Goal: Information Seeking & Learning: Find specific fact

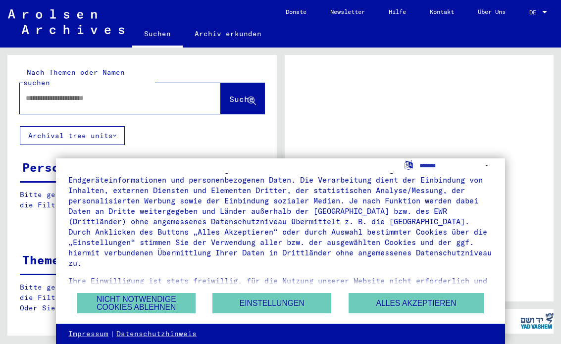
scroll to position [25, 0]
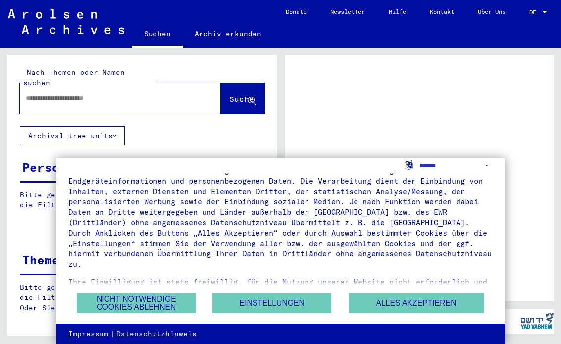
click at [94, 299] on button "Nicht notwendige Cookies ablehnen" at bounding box center [136, 303] width 119 height 20
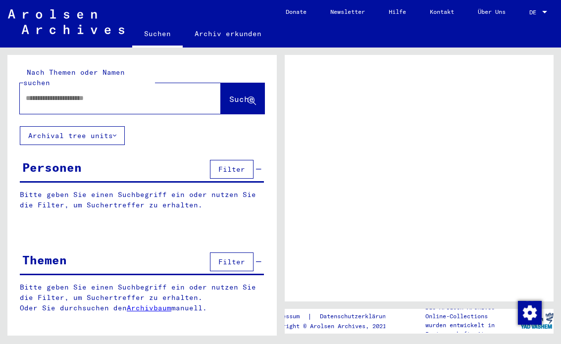
scroll to position [0, 0]
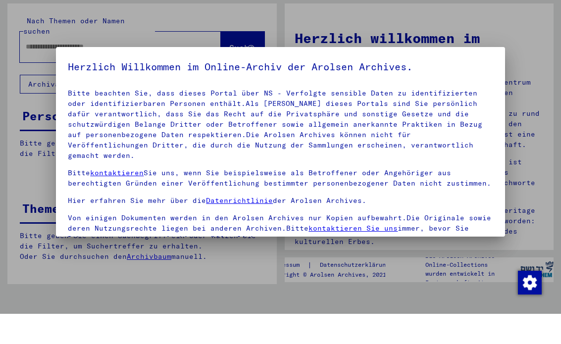
scroll to position [41, 0]
click at [537, 199] on div at bounding box center [280, 172] width 561 height 344
click at [26, 68] on div at bounding box center [280, 172] width 561 height 344
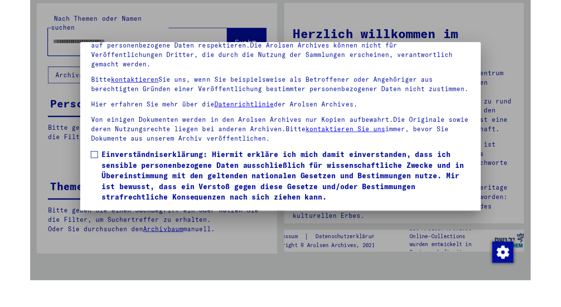
scroll to position [100, 0]
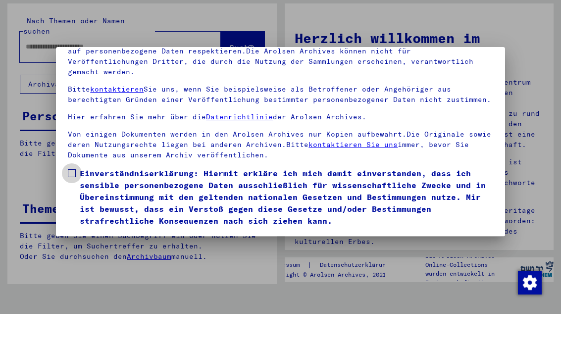
click at [75, 199] on span at bounding box center [72, 203] width 8 height 8
click at [86, 262] on button "Ich stimme zu" at bounding box center [105, 271] width 75 height 19
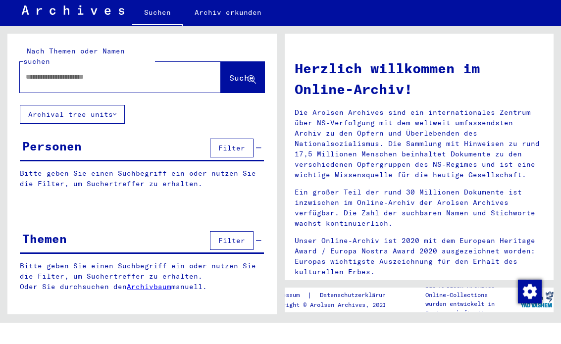
click at [161, 93] on input "text" at bounding box center [108, 98] width 165 height 10
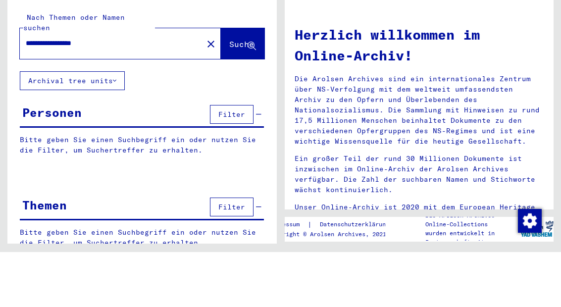
type input "**********"
click at [246, 83] on button "Suche" at bounding box center [243, 98] width 44 height 31
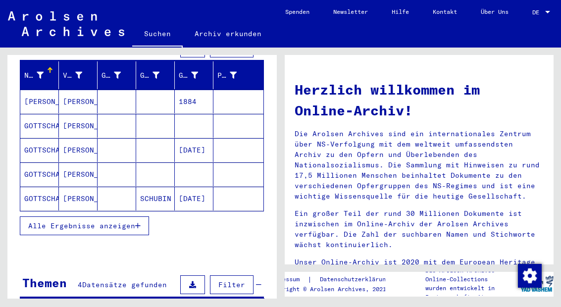
click at [62, 221] on span "Alle Ergebnisse anzeigen" at bounding box center [81, 225] width 107 height 9
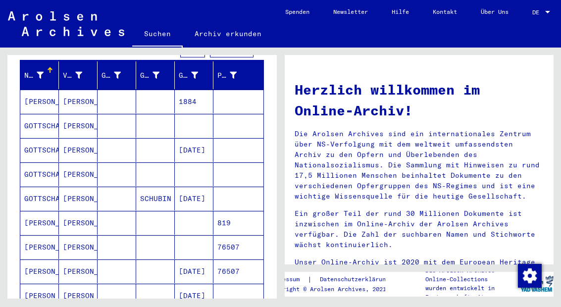
click at [36, 92] on mat-cell "[PERSON_NAME]" at bounding box center [39, 102] width 39 height 24
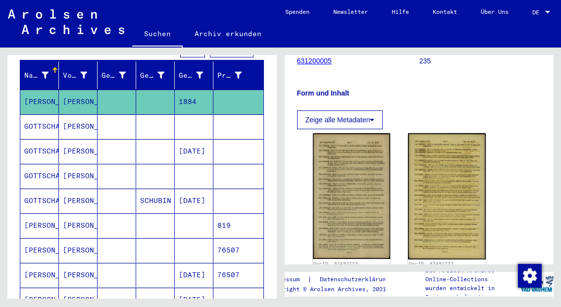
scroll to position [139, 0]
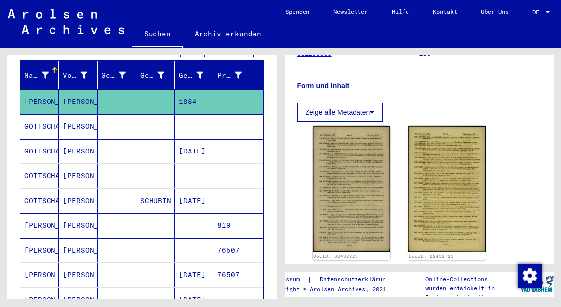
click at [326, 111] on button "Zeige alle Metadaten" at bounding box center [340, 112] width 86 height 19
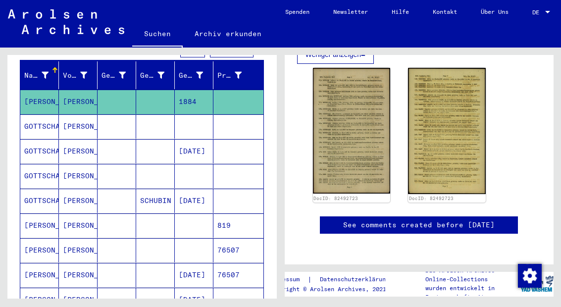
scroll to position [271, 0]
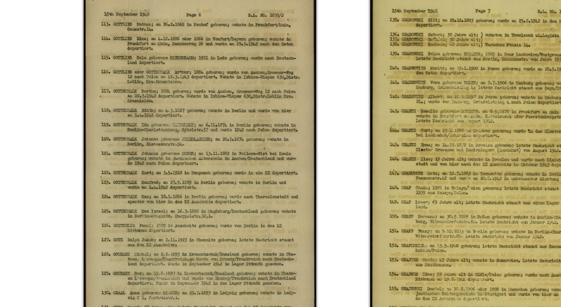
click at [313, 76] on img at bounding box center [352, 139] width 78 height 126
